Goal: Task Accomplishment & Management: Use online tool/utility

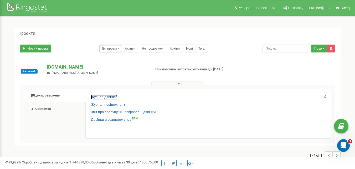
click at [99, 98] on link "Журнал дзвінків" at bounding box center [104, 96] width 27 height 5
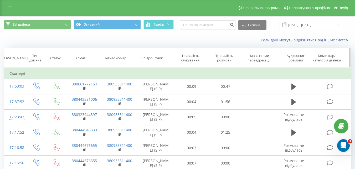
click at [236, 57] on div "Тривалість розмови" at bounding box center [228, 57] width 28 height 9
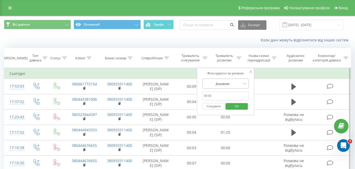
click at [241, 83] on div at bounding box center [222, 83] width 37 height 5
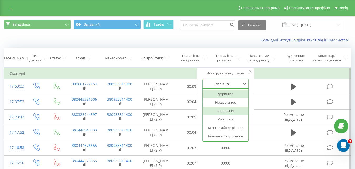
click at [231, 109] on div "Більше ніж" at bounding box center [226, 110] width 46 height 8
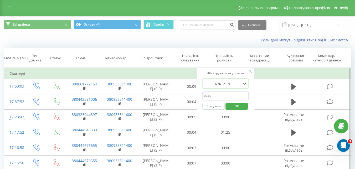
click at [207, 95] on input "text" at bounding box center [226, 95] width 46 height 9
type input "59"
click at [238, 106] on span "OK" at bounding box center [237, 106] width 15 height 8
